Goal: Entertainment & Leisure: Browse casually

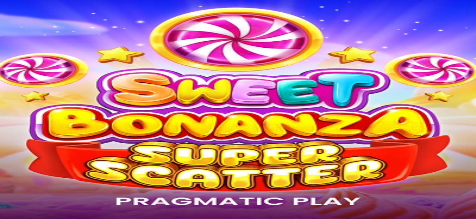
click at [47, 206] on input "Search" at bounding box center [25, 209] width 45 height 6
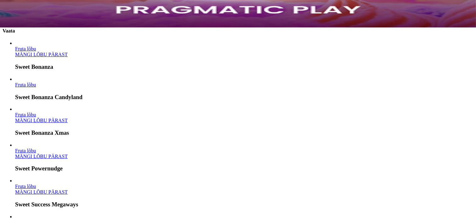
type input "*****"
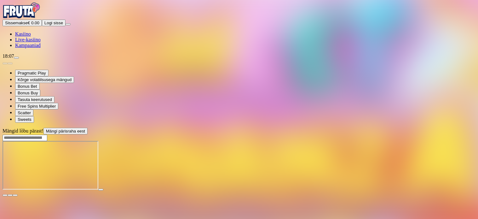
click at [15, 195] on span "fullscreen icon" at bounding box center [15, 195] width 0 height 0
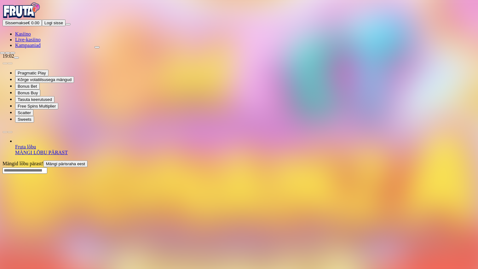
click at [3, 53] on span "close icon" at bounding box center [3, 53] width 0 height 0
